Goal: Task Accomplishment & Management: Manage account settings

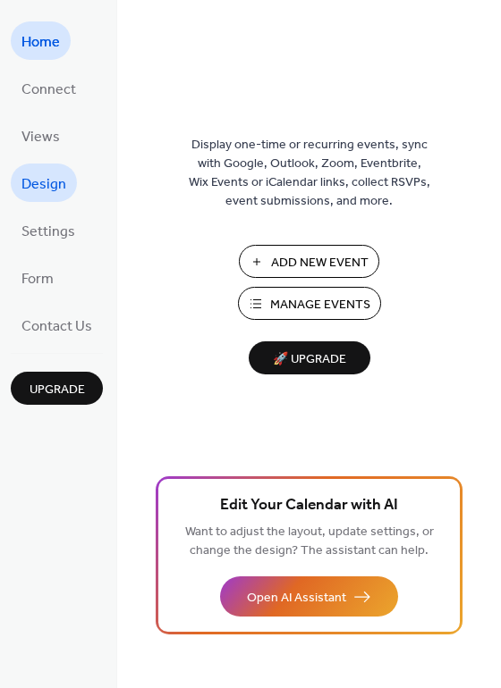
click at [41, 166] on link "Design" at bounding box center [44, 183] width 66 height 38
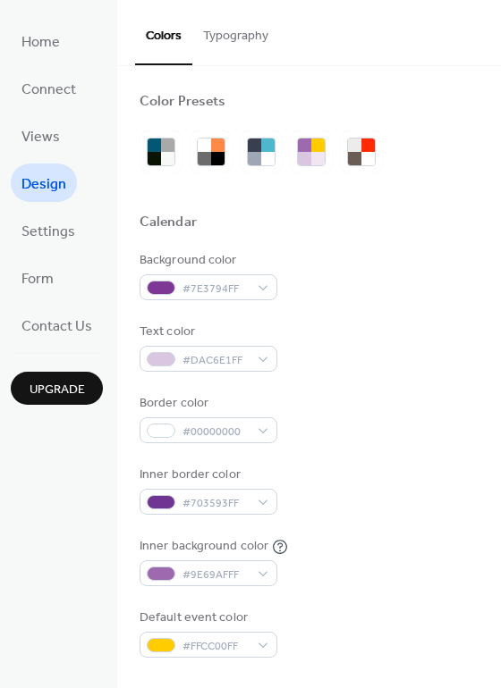
click at [227, 35] on button "Typography" at bounding box center [235, 31] width 87 height 63
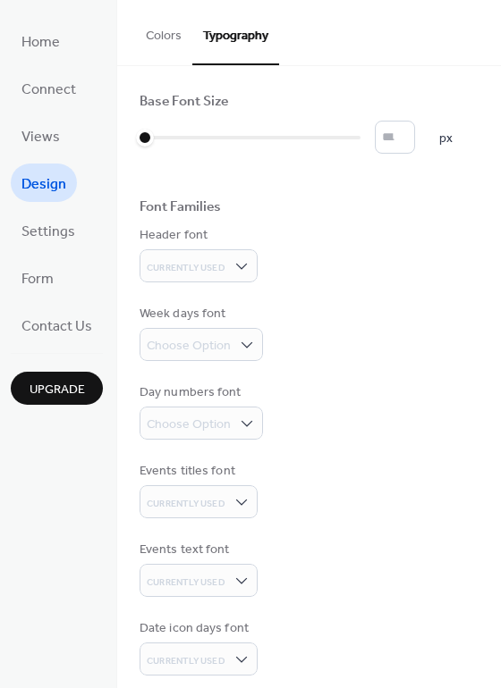
click at [156, 41] on button "Colors" at bounding box center [163, 31] width 57 height 63
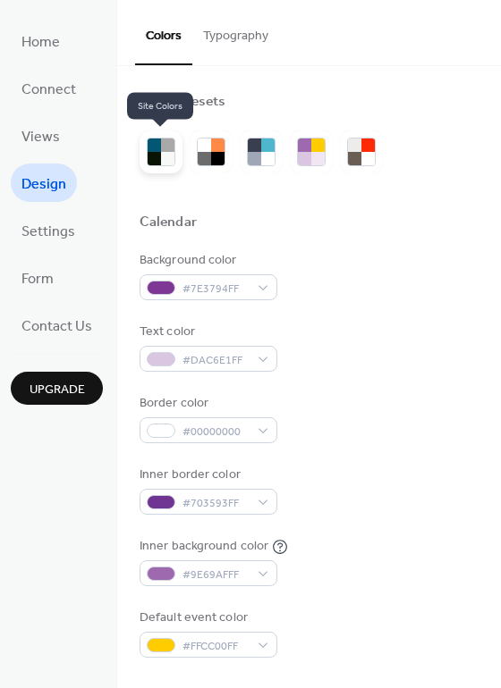
click at [161, 150] on div at bounding box center [167, 145] width 13 height 13
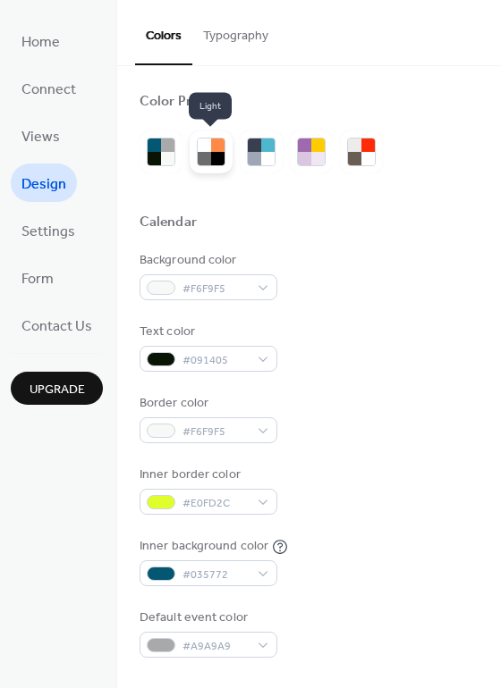
click at [201, 156] on div at bounding box center [204, 158] width 13 height 13
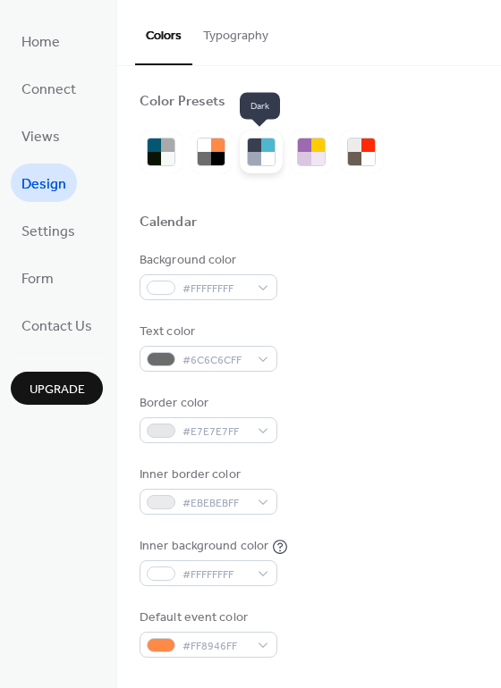
click at [250, 162] on div at bounding box center [254, 158] width 13 height 13
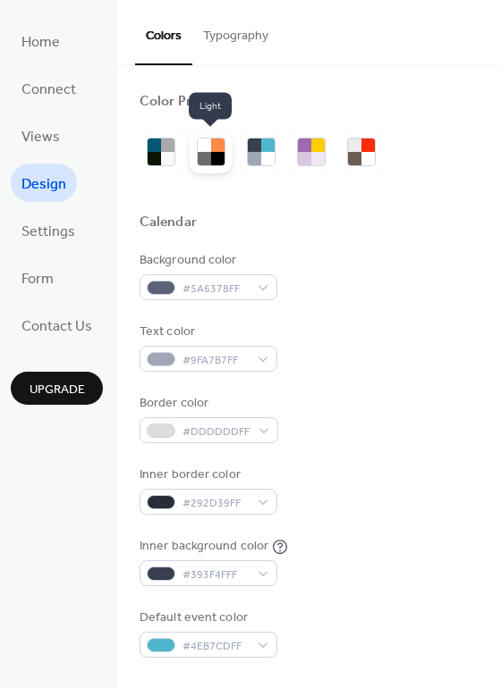
click at [204, 166] on div at bounding box center [211, 152] width 43 height 43
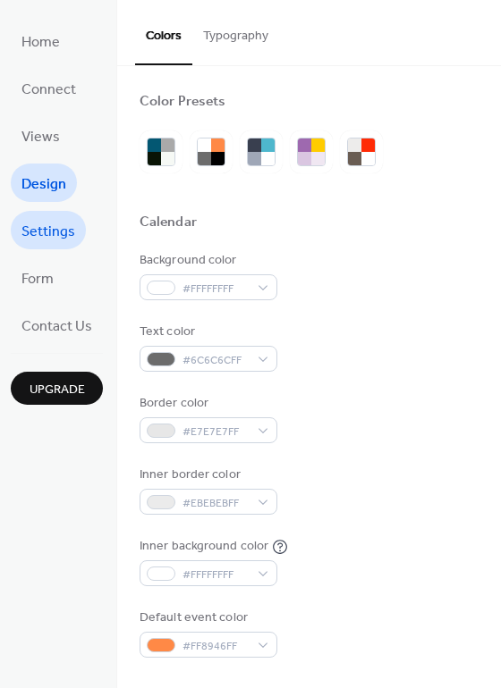
click at [63, 231] on span "Settings" at bounding box center [48, 232] width 54 height 28
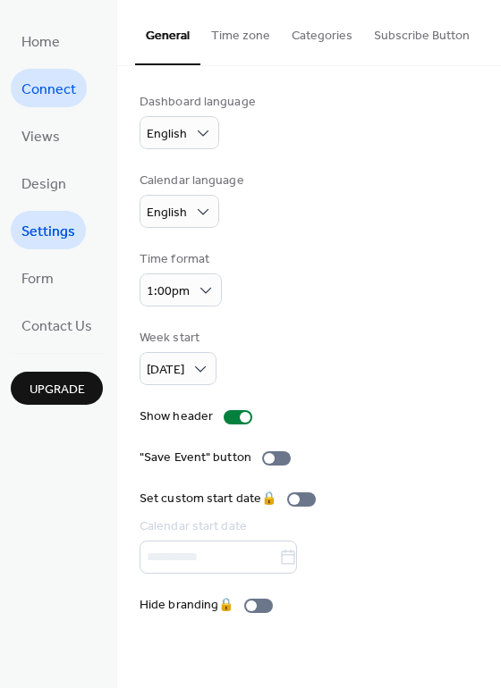
click at [40, 93] on span "Connect" at bounding box center [48, 90] width 55 height 28
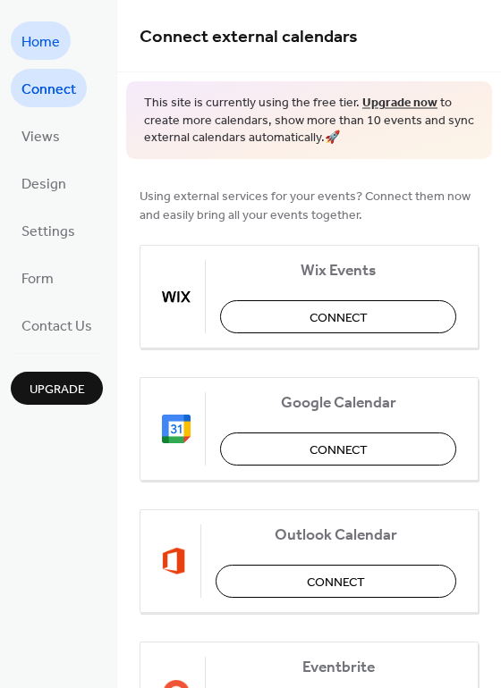
click at [38, 48] on span "Home" at bounding box center [40, 43] width 38 height 28
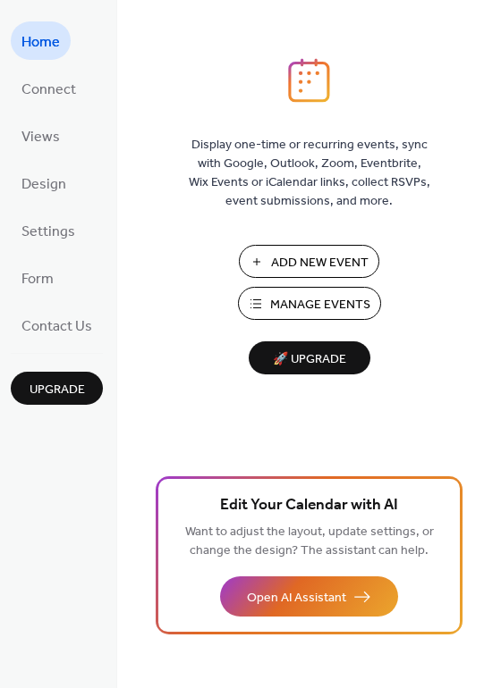
click at [39, 48] on span "Home" at bounding box center [40, 43] width 38 height 28
